Goal: Transaction & Acquisition: Obtain resource

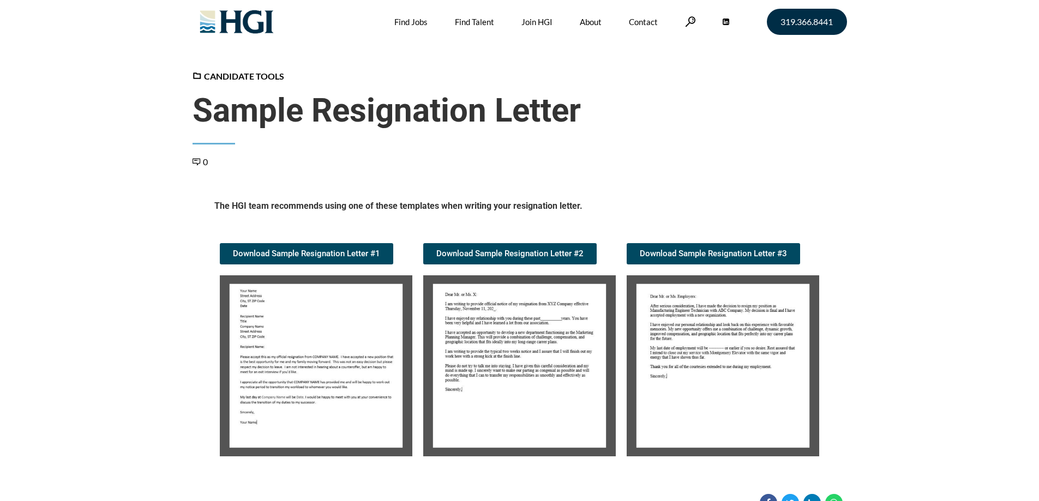
scroll to position [109, 0]
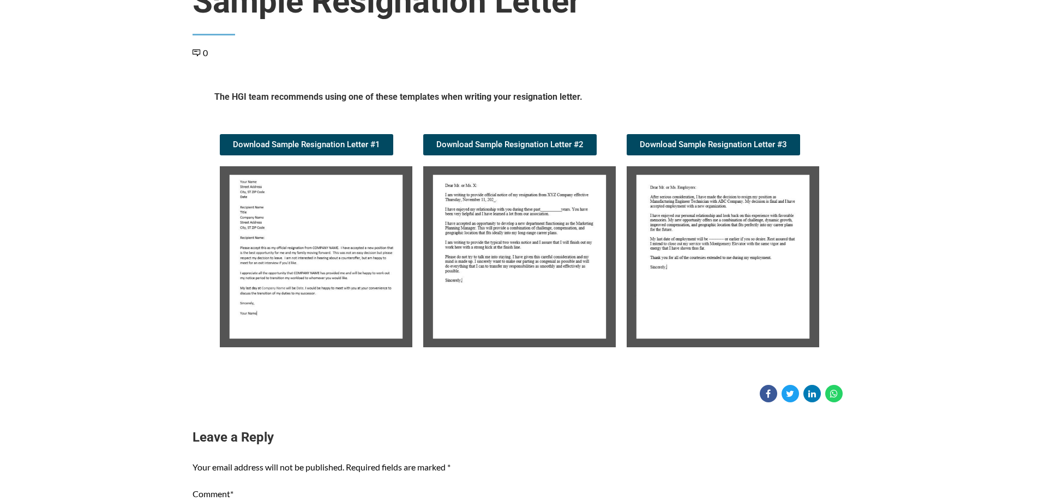
click at [348, 214] on img at bounding box center [316, 256] width 193 height 181
click at [333, 142] on span "Download Sample Resignation Letter #1" at bounding box center [306, 145] width 147 height 8
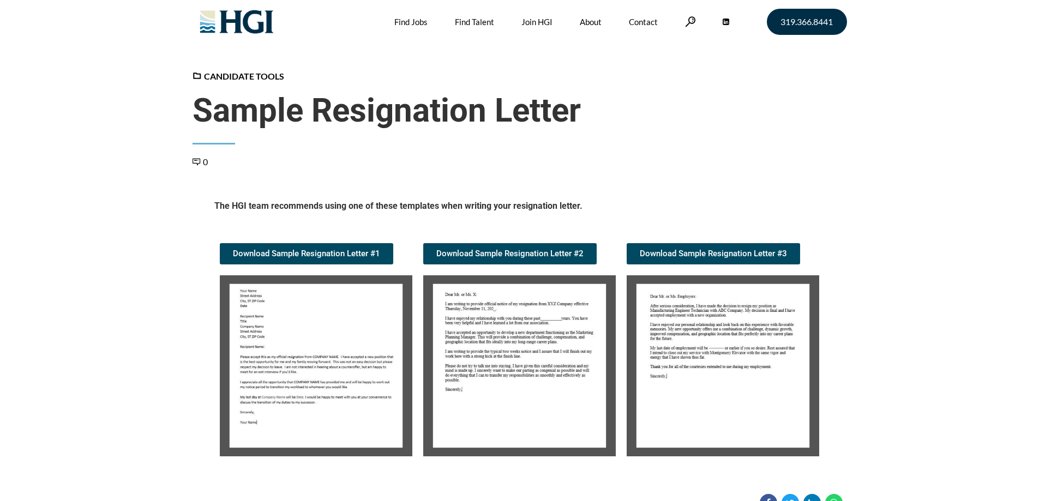
click at [354, 342] on img at bounding box center [316, 366] width 193 height 181
click at [320, 252] on span "Download Sample Resignation Letter #1" at bounding box center [306, 254] width 147 height 8
click at [321, 419] on img at bounding box center [316, 366] width 193 height 181
click at [328, 407] on img at bounding box center [316, 366] width 193 height 181
click at [329, 407] on img at bounding box center [316, 366] width 193 height 181
